Goal: Check status

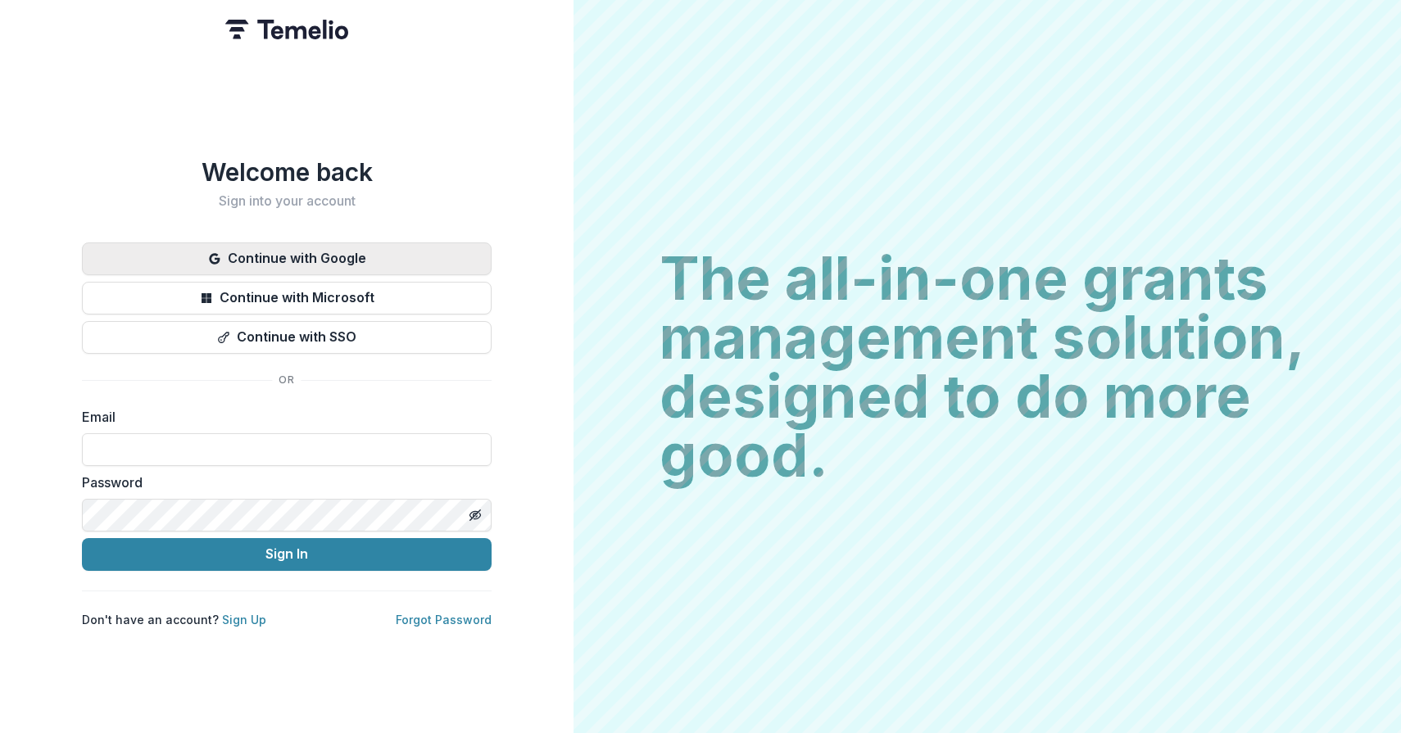
click at [273, 257] on button "Continue with Google" at bounding box center [287, 258] width 410 height 33
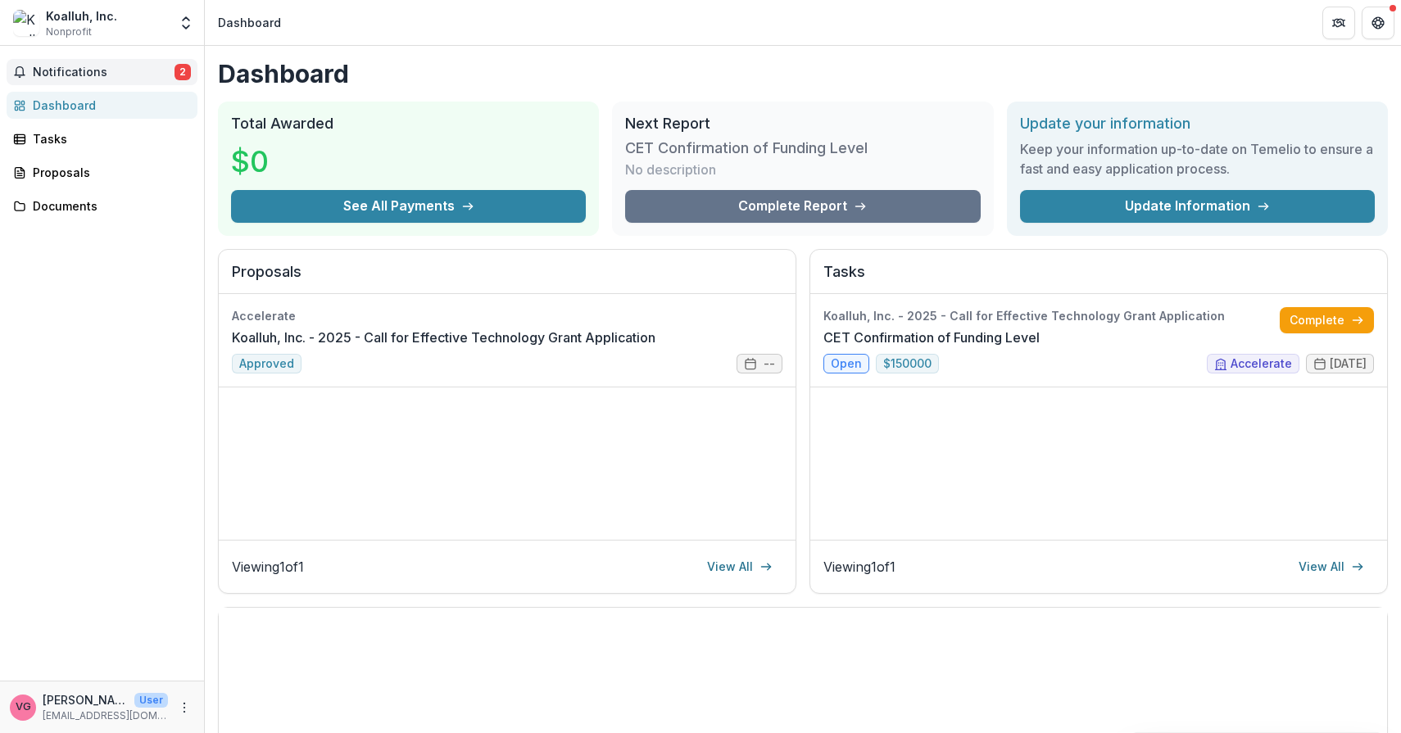
click at [136, 74] on span "Notifications" at bounding box center [104, 73] width 142 height 14
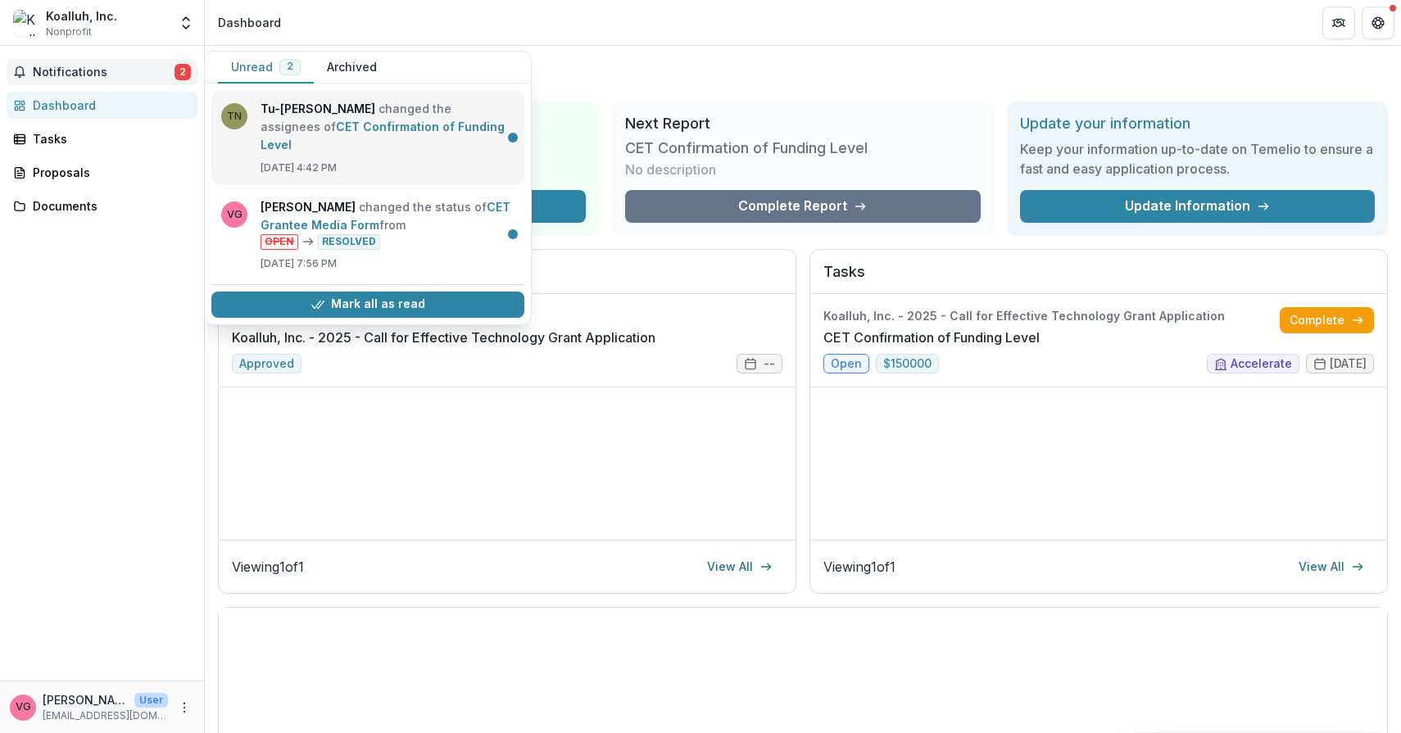
click at [317, 120] on link "CET Confirmation of Funding Level" at bounding box center [382, 136] width 244 height 32
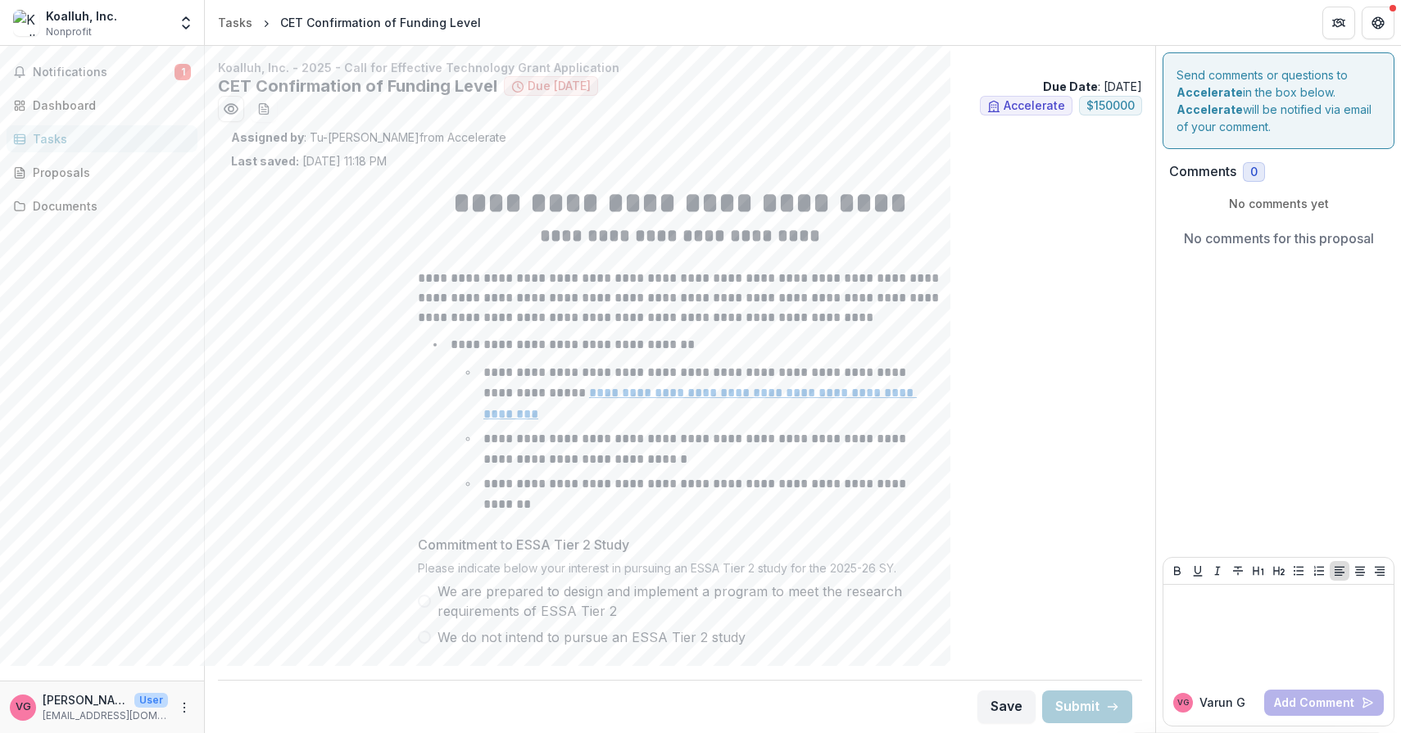
click at [570, 85] on span "Due [DATE]" at bounding box center [559, 86] width 63 height 14
